Goal: Task Accomplishment & Management: Use online tool/utility

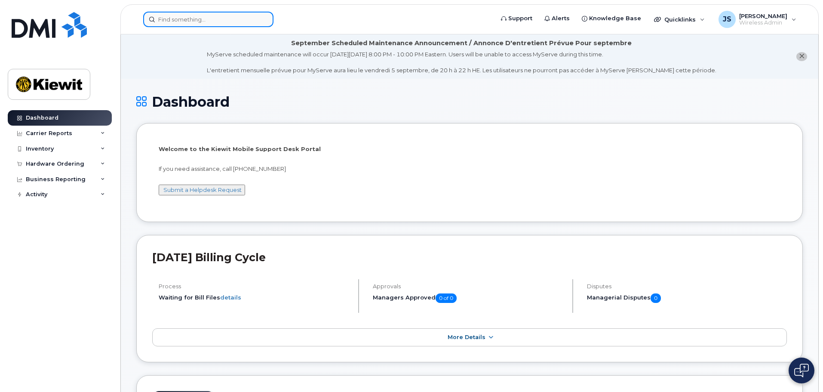
click at [208, 17] on input at bounding box center [208, 19] width 130 height 15
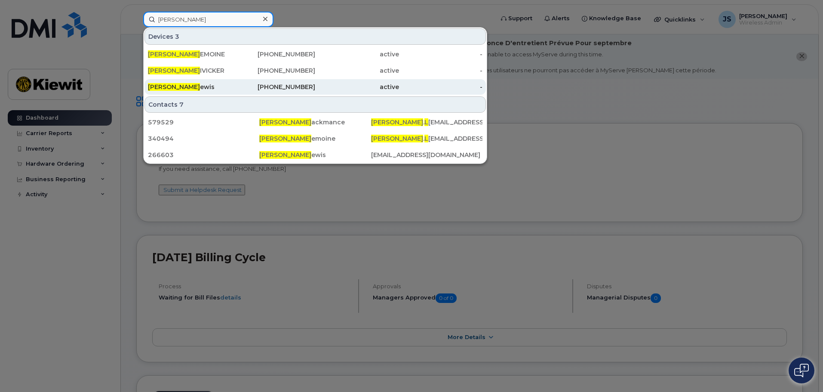
type input "[PERSON_NAME]"
click at [203, 86] on div "[PERSON_NAME]" at bounding box center [190, 87] width 84 height 9
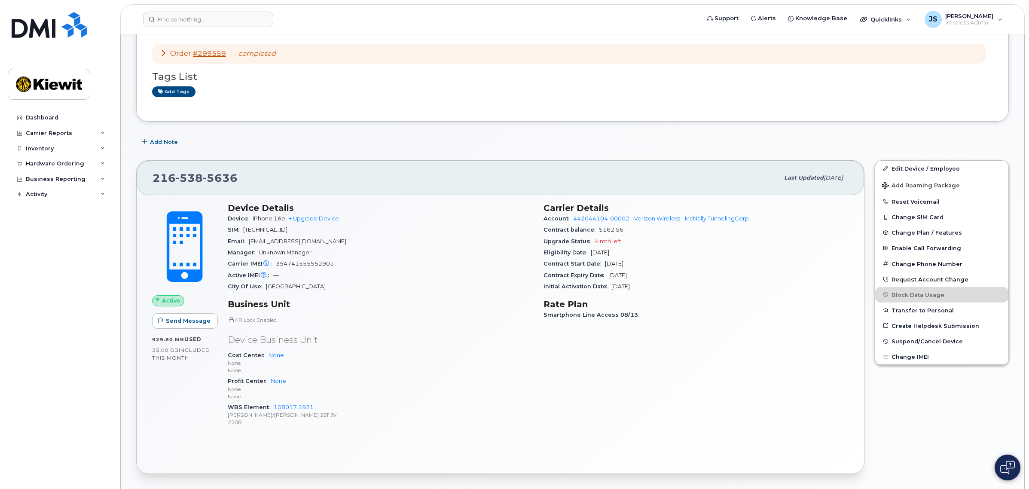
scroll to position [107, 0]
click at [933, 354] on button "Change IMEI" at bounding box center [942, 354] width 133 height 15
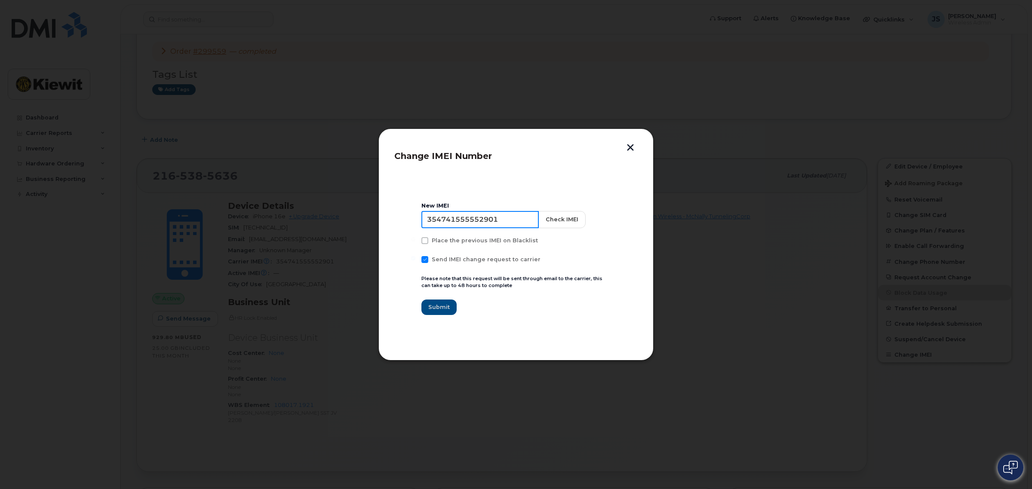
drag, startPoint x: 518, startPoint y: 215, endPoint x: 383, endPoint y: 213, distance: 135.4
click at [383, 213] on div "Change IMEI Number New IMEI 354741555552901 Check IMEI Place the previous IMEI …" at bounding box center [515, 245] width 275 height 232
paste input "8229301077023"
type input "358229301077023"
click at [547, 217] on button "Check IMEI" at bounding box center [560, 219] width 47 height 17
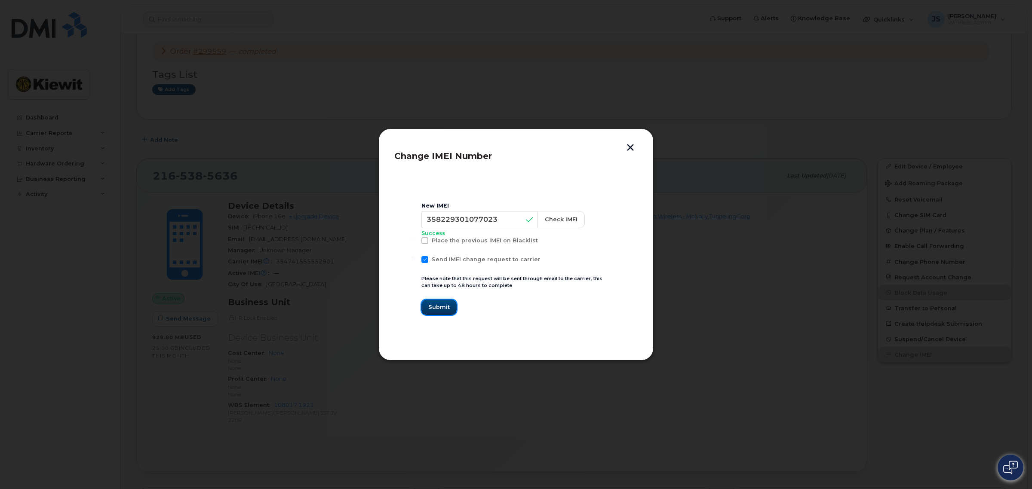
click at [442, 306] on span "Submit" at bounding box center [438, 307] width 21 height 8
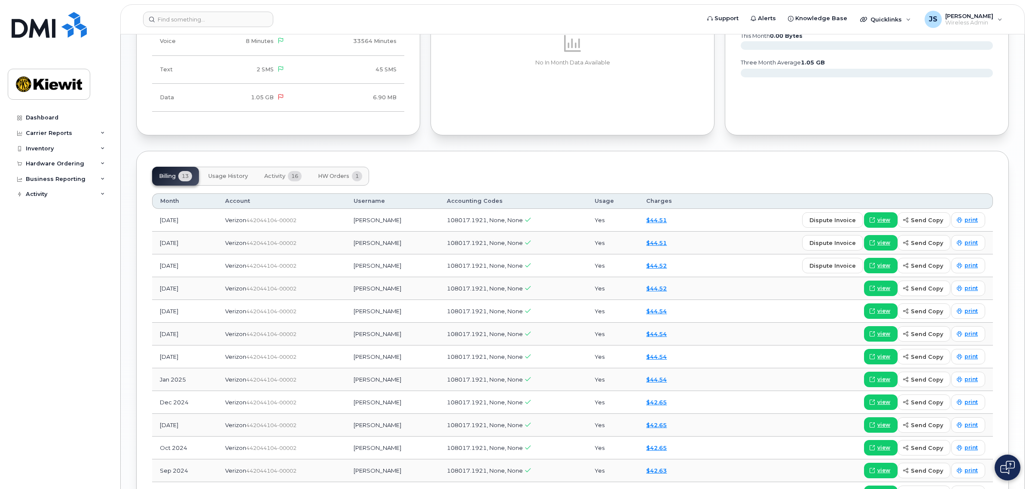
scroll to position [645, 0]
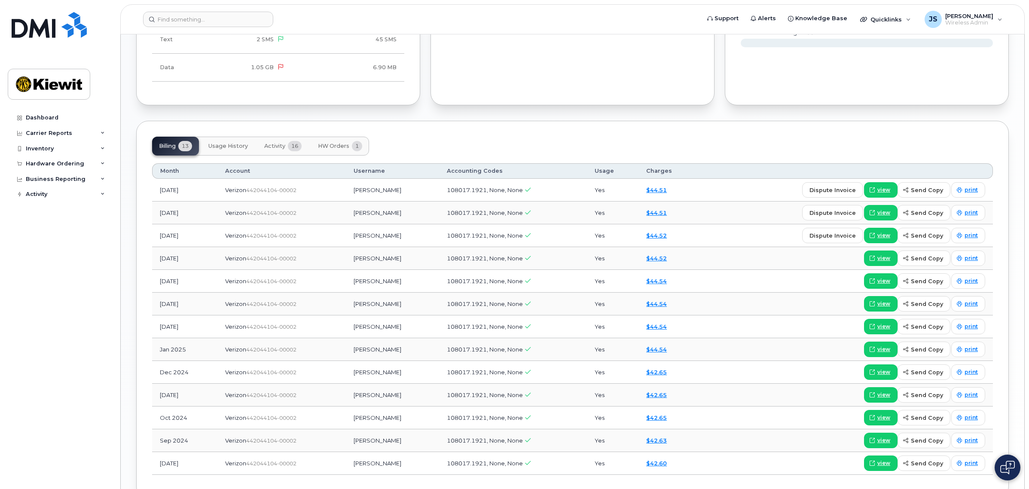
click at [293, 151] on span "16" at bounding box center [295, 146] width 14 height 10
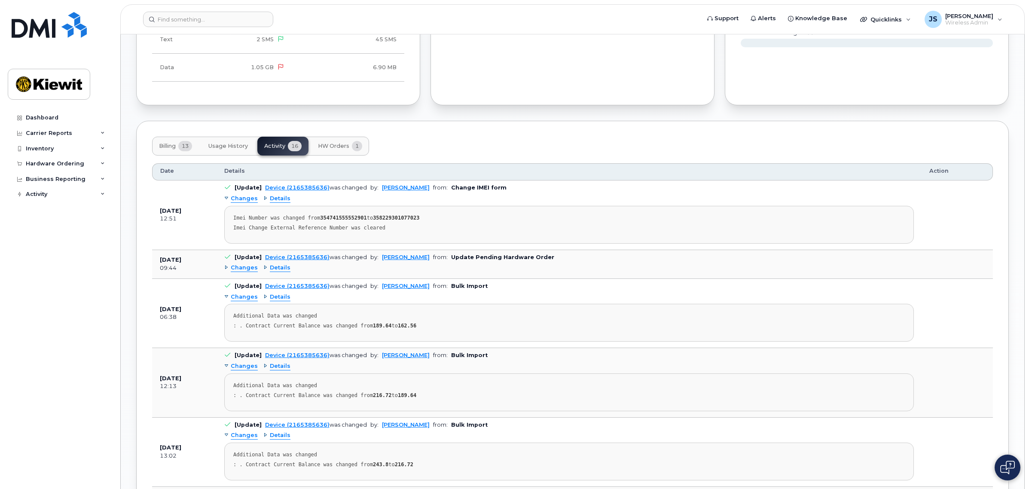
click at [334, 285] on td "[Update] Device (2165385636) was changed by: Kristin Kammer-Grossman from: Bulk…" at bounding box center [569, 313] width 705 height 69
click at [341, 147] on span "HW Orders" at bounding box center [333, 146] width 31 height 7
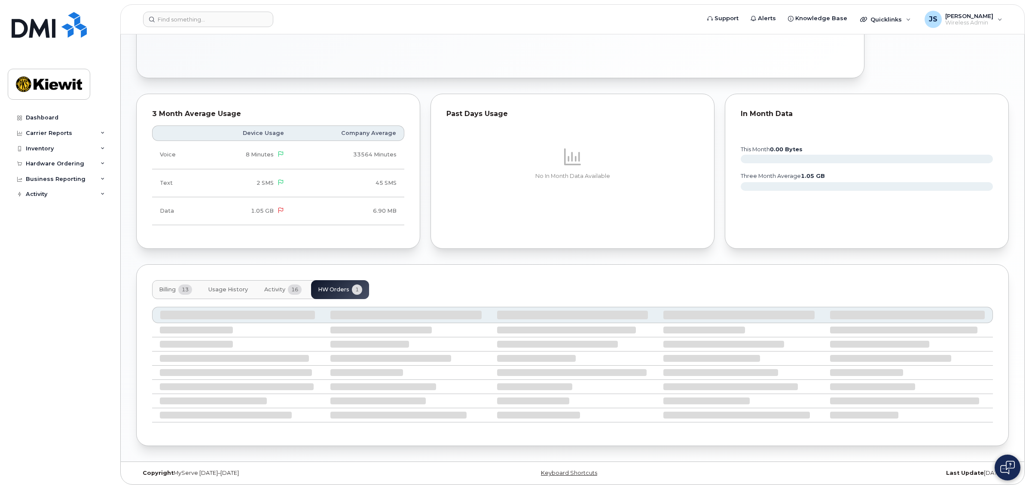
scroll to position [465, 0]
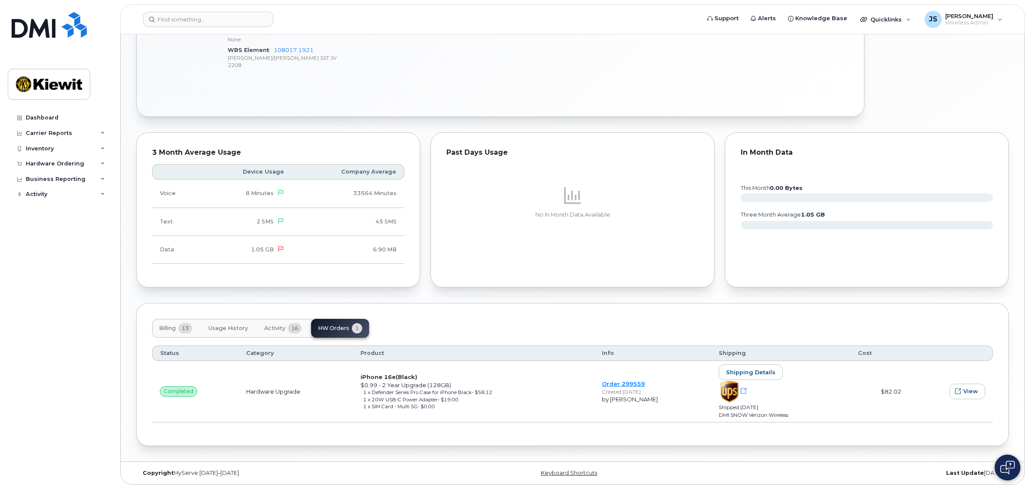
click at [297, 329] on span "16" at bounding box center [295, 328] width 14 height 10
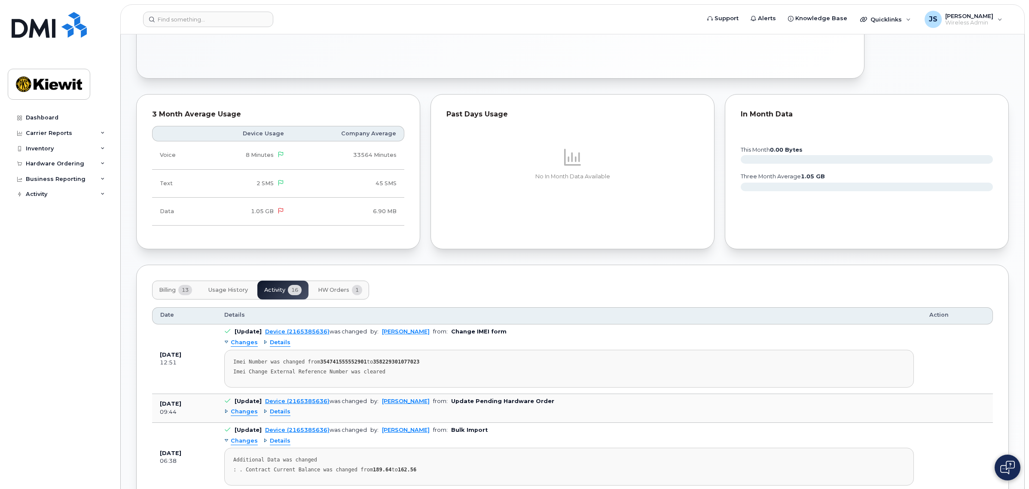
scroll to position [518, 0]
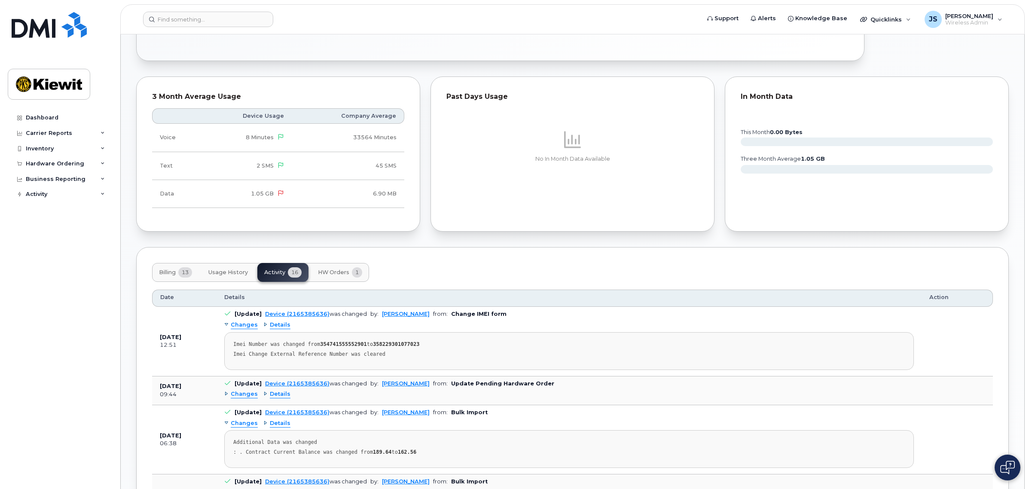
click at [270, 398] on span "Details" at bounding box center [280, 394] width 21 height 8
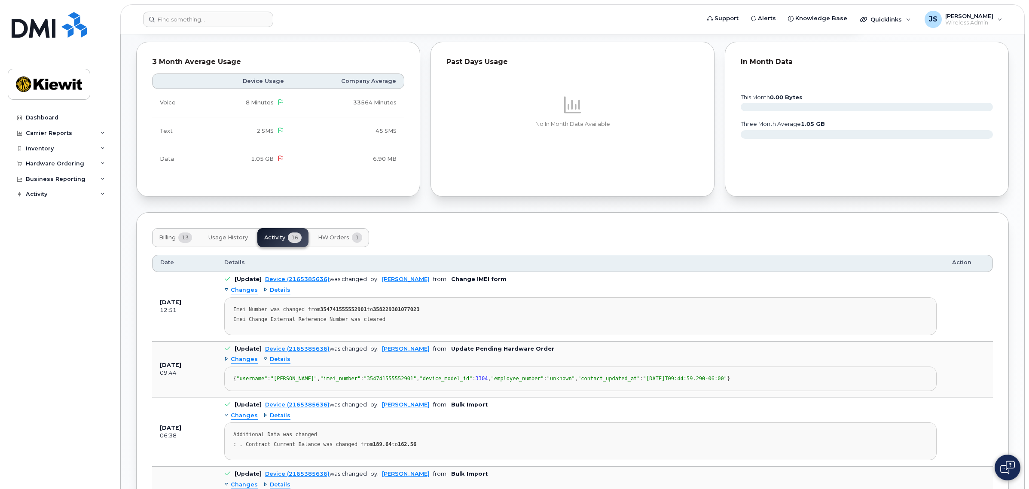
scroll to position [572, 0]
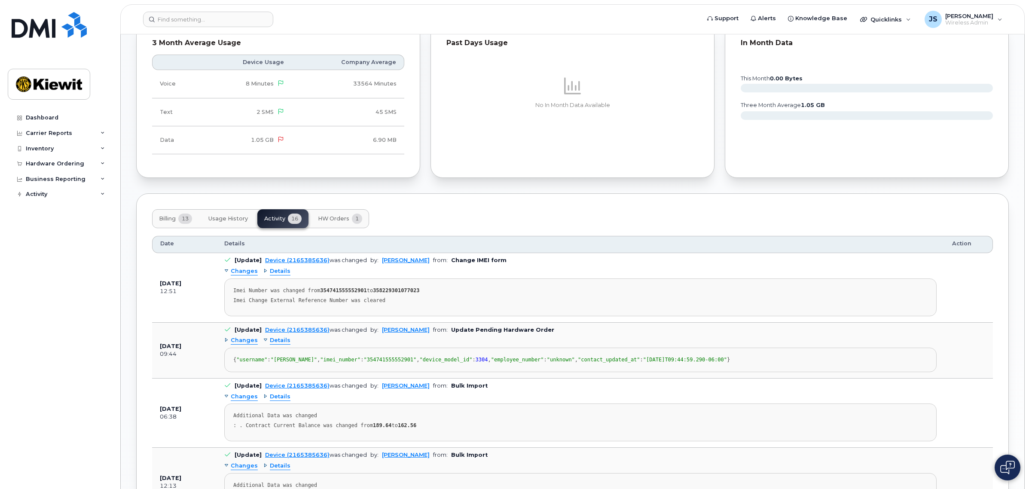
click at [279, 342] on span "Details" at bounding box center [280, 341] width 21 height 8
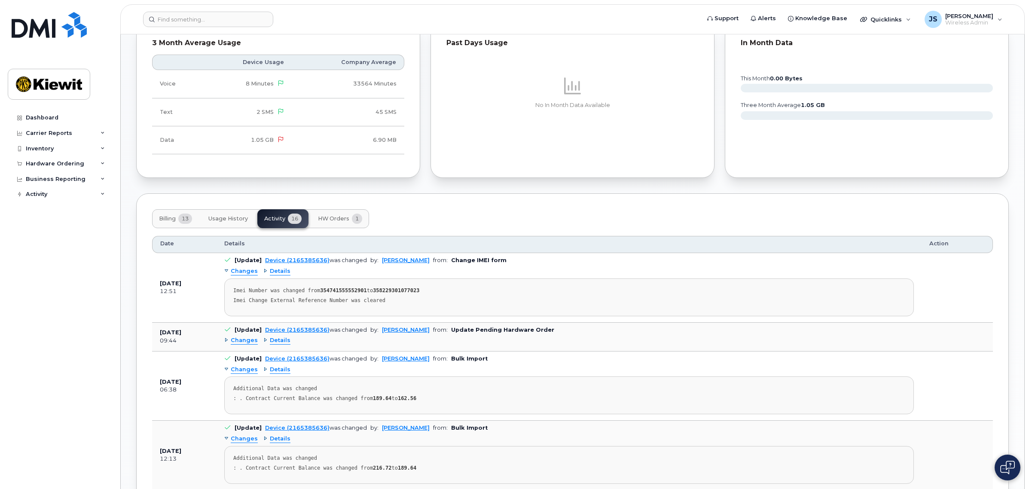
click at [279, 342] on span "Details" at bounding box center [280, 341] width 21 height 8
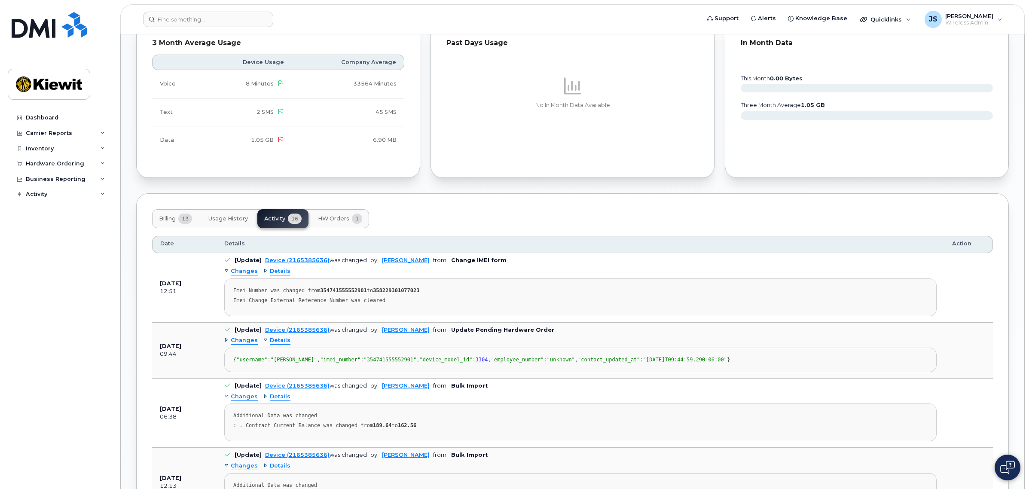
click at [279, 342] on span "Details" at bounding box center [280, 341] width 21 height 8
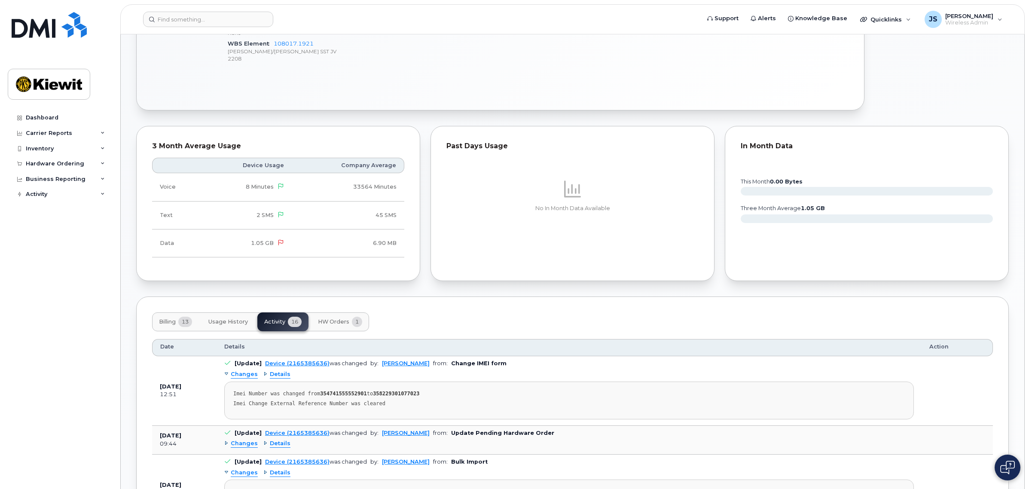
scroll to position [484, 0]
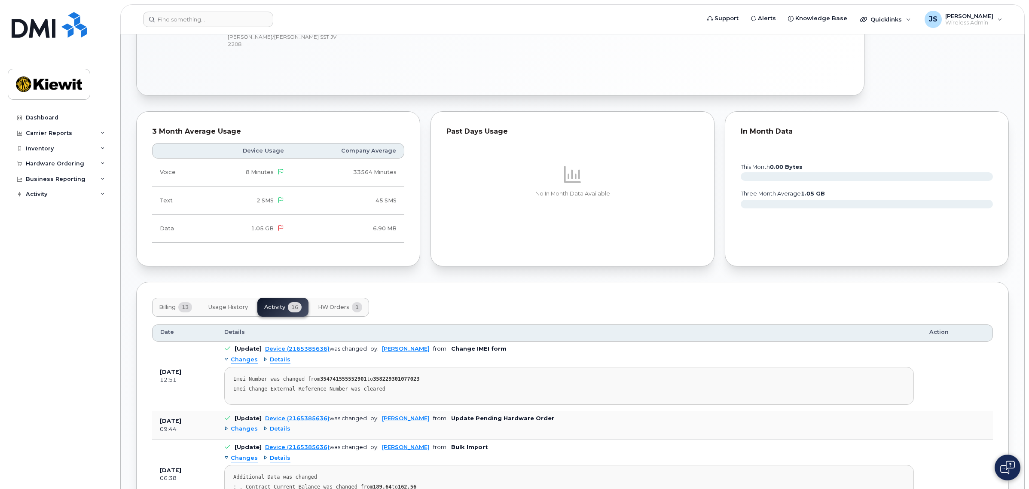
click at [246, 361] on span "Changes" at bounding box center [244, 360] width 27 height 8
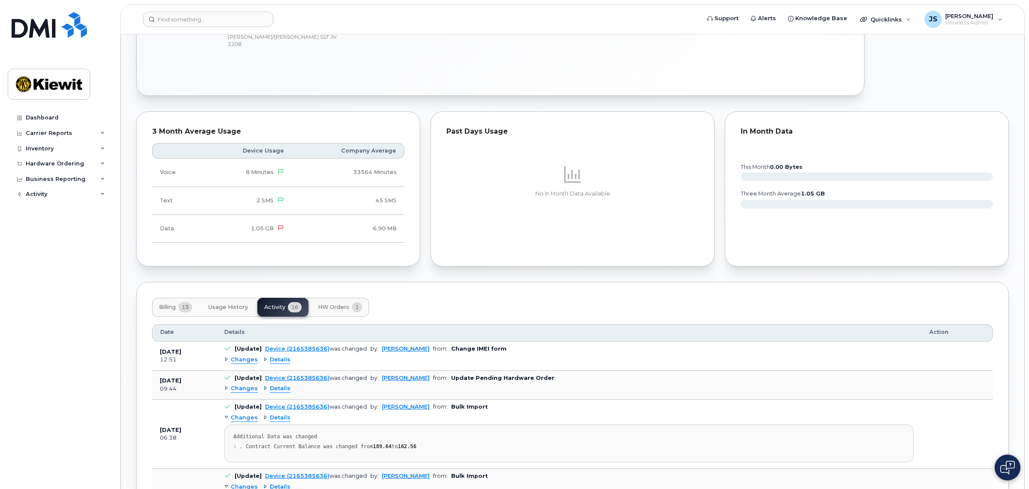
click at [246, 361] on span "Changes" at bounding box center [244, 360] width 27 height 8
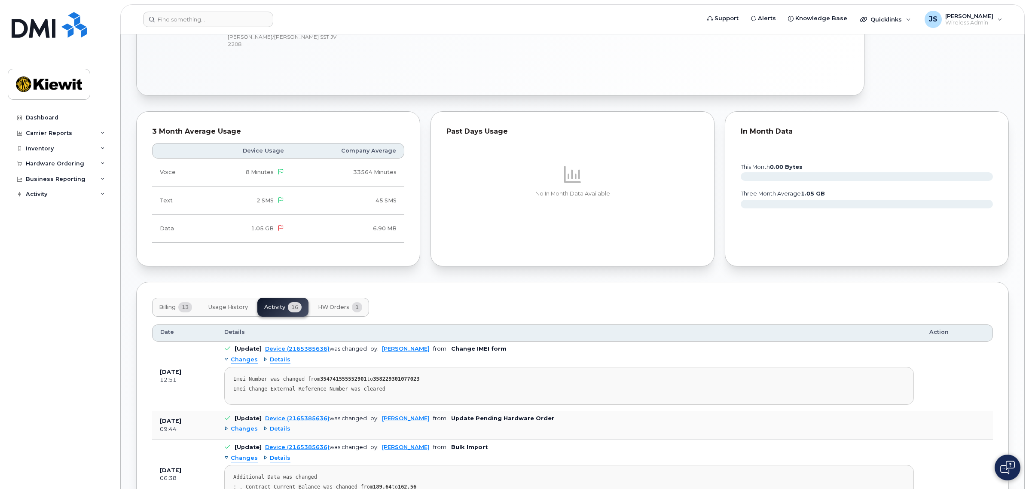
click at [280, 361] on span "Details" at bounding box center [280, 360] width 21 height 8
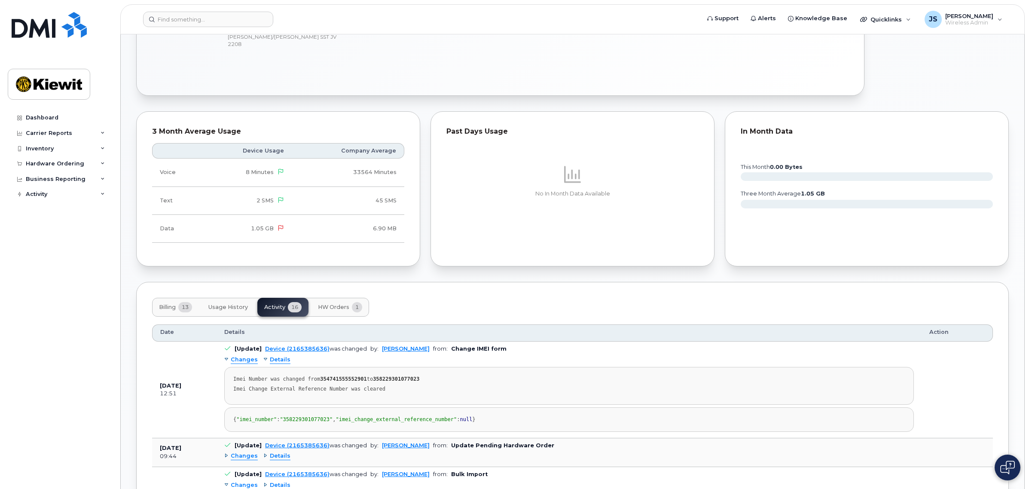
click at [280, 361] on span "Details" at bounding box center [280, 360] width 21 height 8
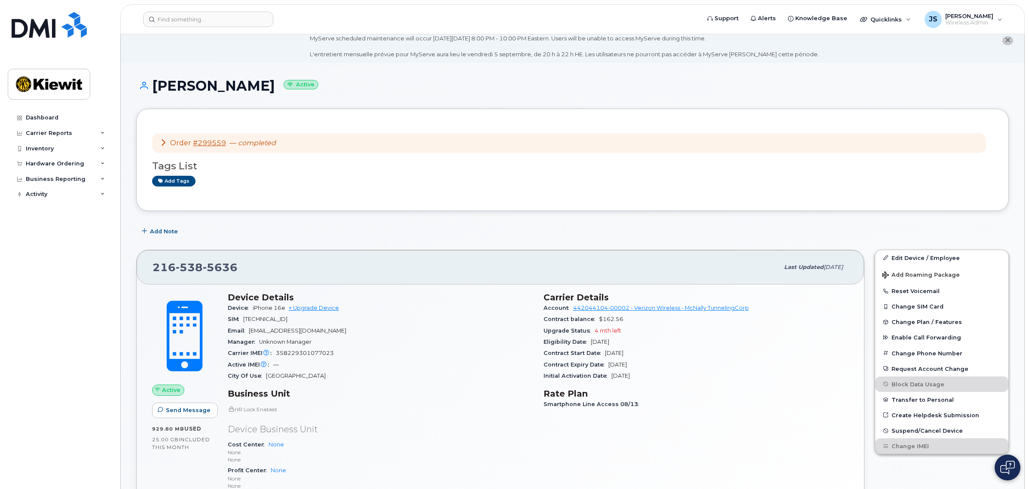
scroll to position [0, 0]
